Goal: Find specific fact: Find contact information

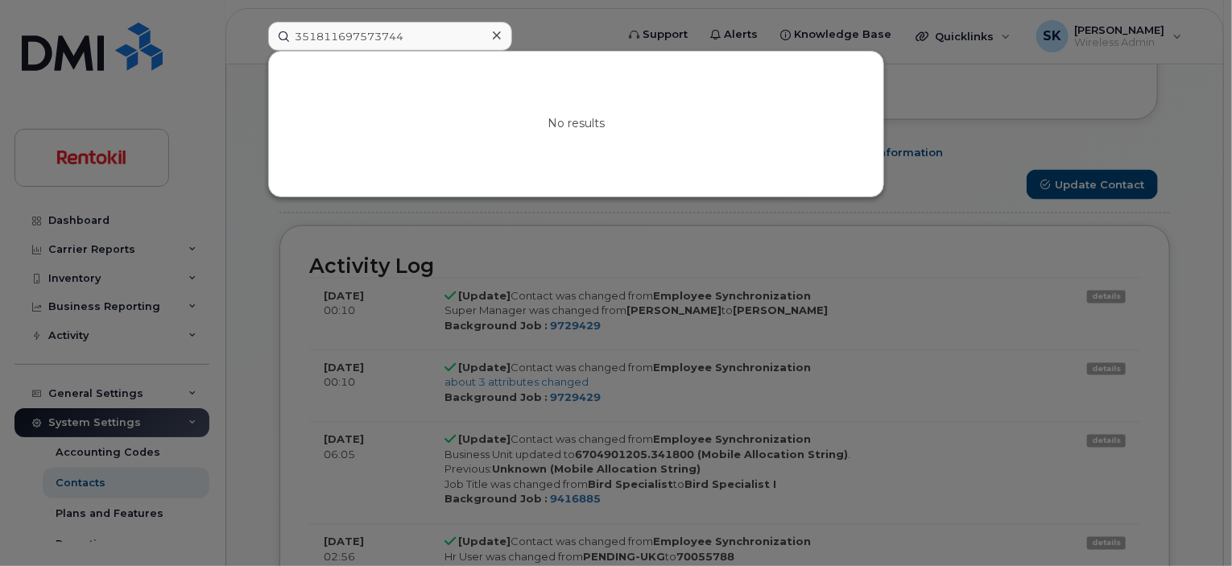
scroll to position [48, 0]
drag, startPoint x: 418, startPoint y: 40, endPoint x: 295, endPoint y: 28, distance: 123.8
click at [255, 32] on div "351811697573744 No results" at bounding box center [436, 36] width 362 height 29
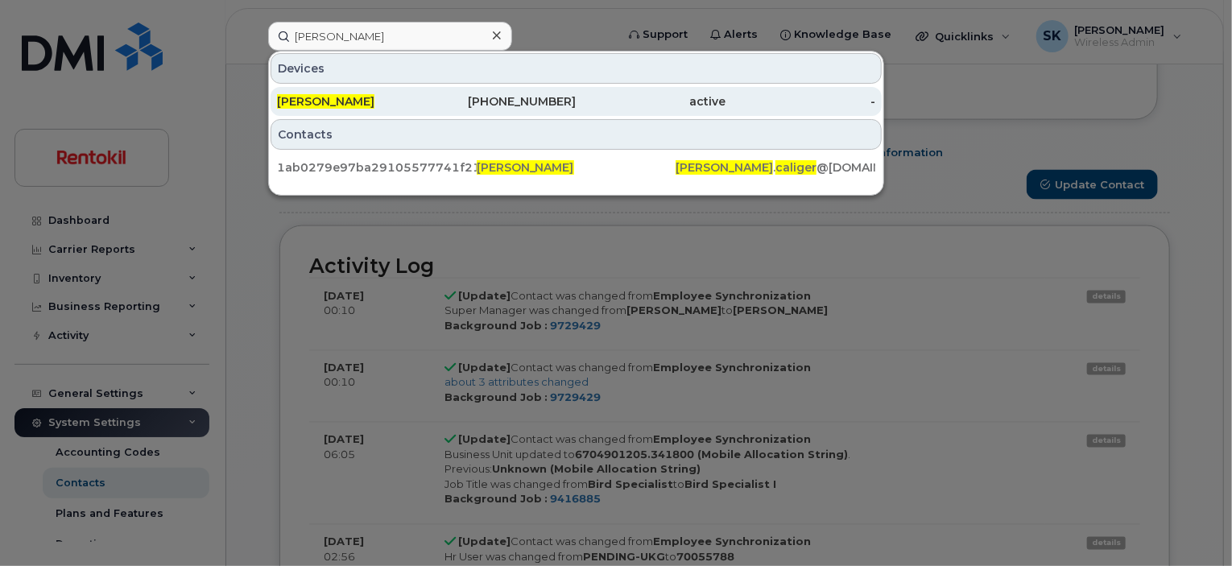
type input "[PERSON_NAME]"
click at [348, 101] on span "[PERSON_NAME]" at bounding box center [325, 101] width 97 height 14
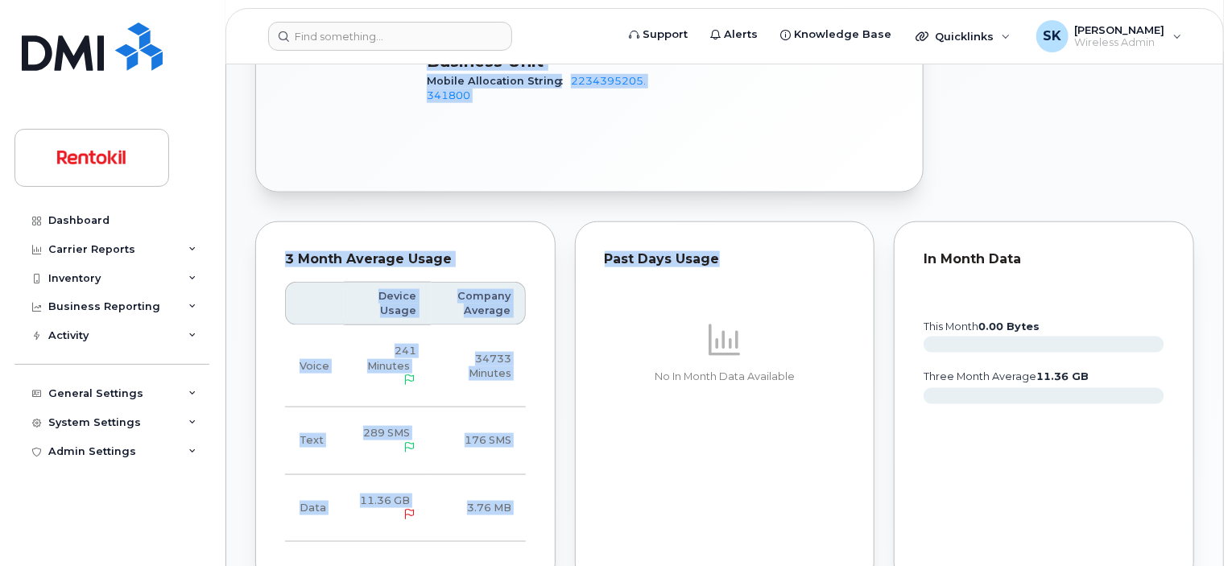
scroll to position [874, 0]
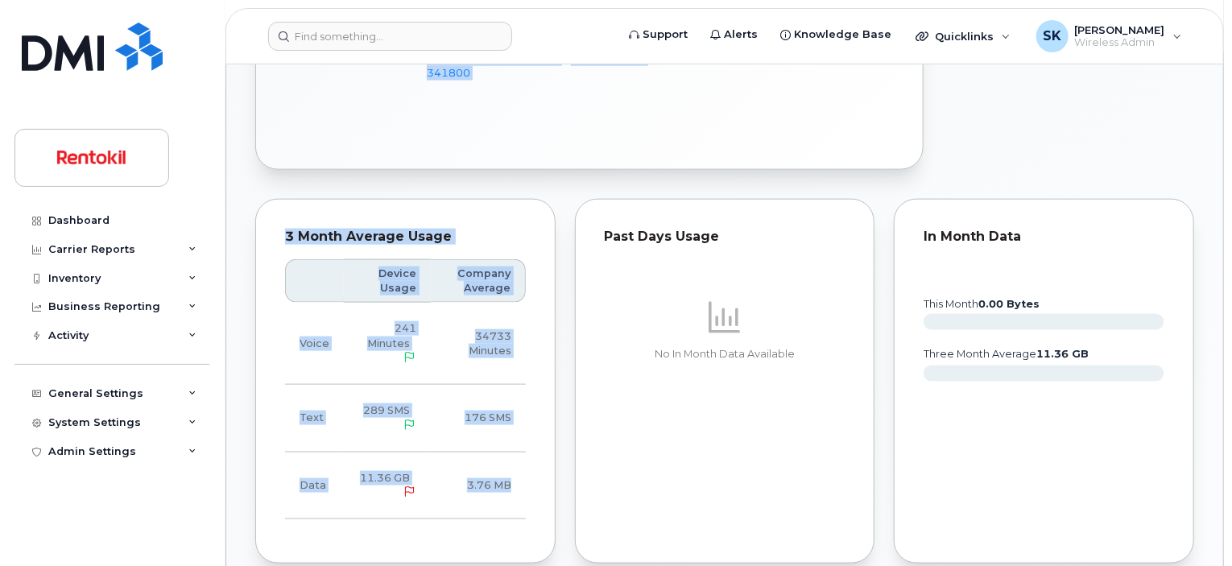
drag, startPoint x: 283, startPoint y: 184, endPoint x: 519, endPoint y: 492, distance: 388.3
click at [519, 492] on div "COURTNEY CALIGER Active Tags List Add tags Add Note 931 981 4127 Last updated S…" at bounding box center [724, 557] width 997 height 2541
copy div "COURTNEY CALIGER Active Tags List Add tags Add Note 931 981 4127 Last updated S…"
